Goal: Information Seeking & Learning: Learn about a topic

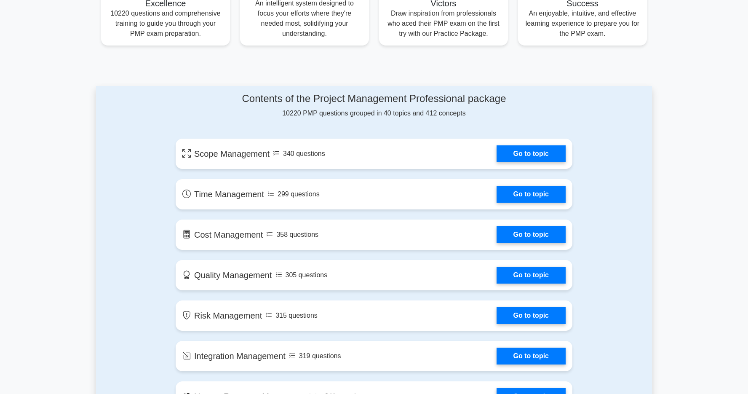
scroll to position [359, 0]
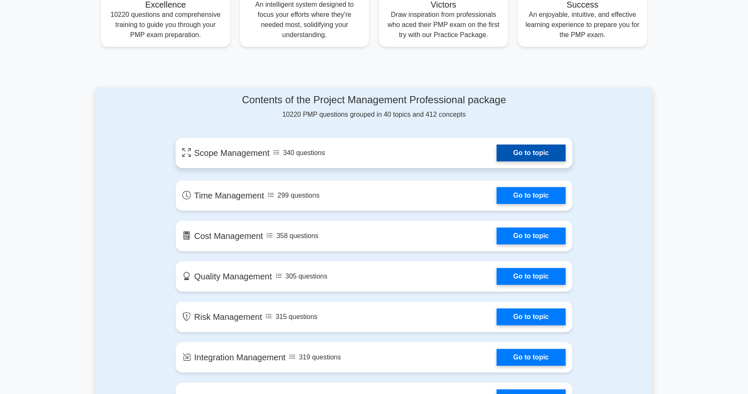
click at [512, 151] on link "Go to topic" at bounding box center [531, 152] width 69 height 17
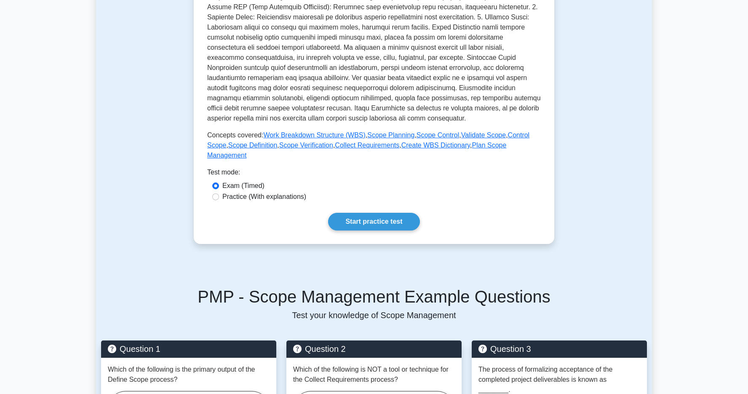
scroll to position [248, 0]
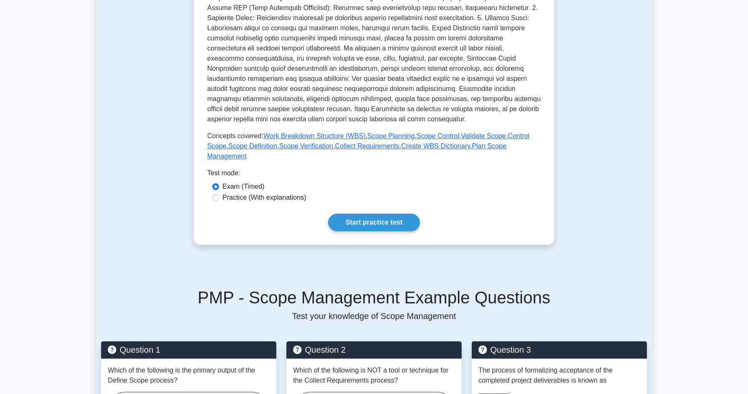
click at [214, 201] on div "Practice (With explanations)" at bounding box center [373, 197] width 323 height 10
click at [215, 198] on input "Practice (With explanations)" at bounding box center [215, 197] width 7 height 7
radio input "true"
click at [233, 184] on label "Exam (Timed)" at bounding box center [243, 187] width 42 height 10
click at [219, 184] on input "Exam (Timed)" at bounding box center [215, 186] width 7 height 7
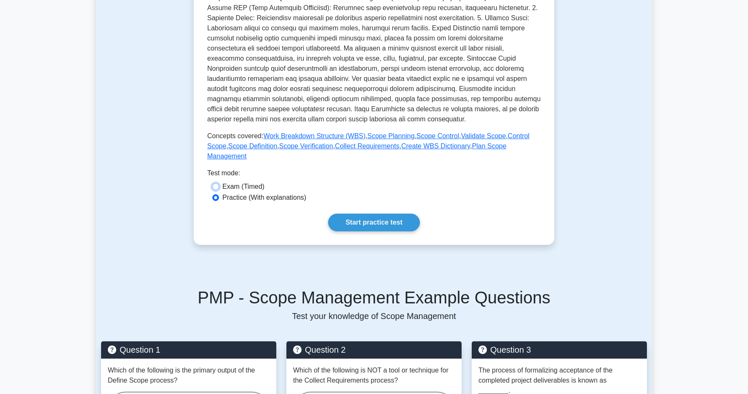
radio input "true"
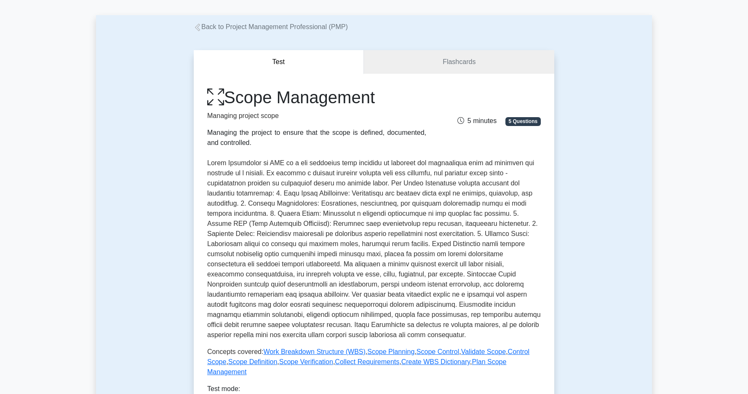
scroll to position [31, 0]
